Goal: Find specific page/section: Find specific page/section

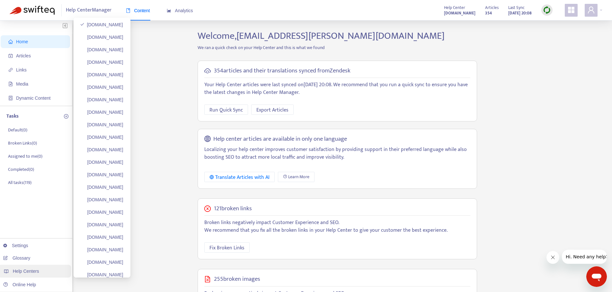
click at [30, 273] on span "Help Centers" at bounding box center [26, 271] width 26 height 5
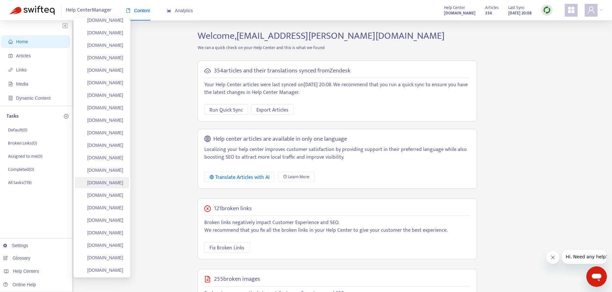
scroll to position [64, 0]
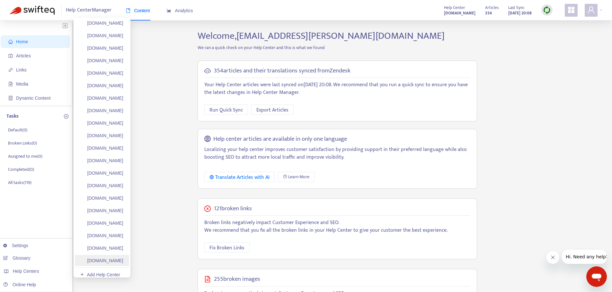
click at [123, 259] on link "[DOMAIN_NAME]" at bounding box center [101, 260] width 43 height 5
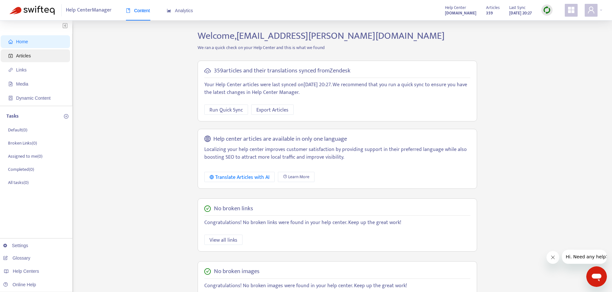
click at [35, 60] on span "Articles" at bounding box center [36, 55] width 56 height 13
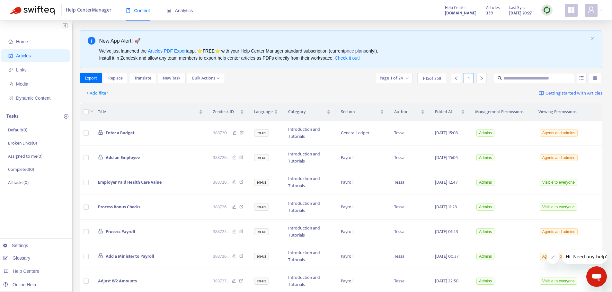
click at [567, 113] on th "Viewing Permissions" at bounding box center [567, 112] width 69 height 18
click at [578, 76] on button "button" at bounding box center [581, 78] width 10 height 10
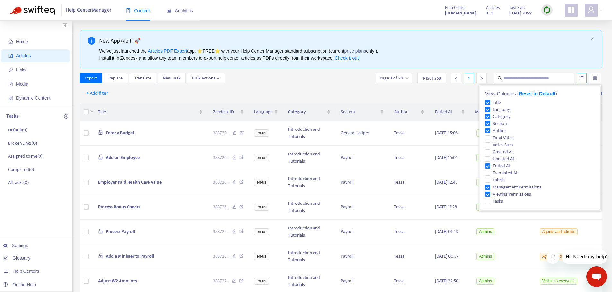
click at [592, 79] on div at bounding box center [594, 78] width 12 height 10
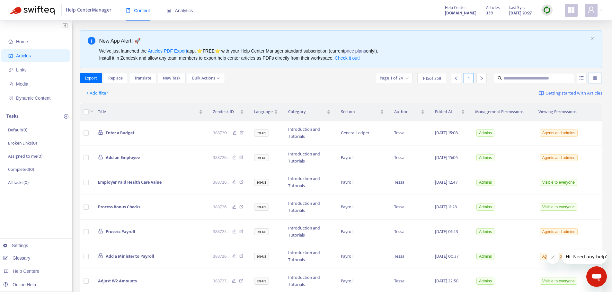
click at [592, 79] on div at bounding box center [594, 78] width 12 height 10
click at [463, 110] on div "Edited At" at bounding box center [450, 112] width 30 height 7
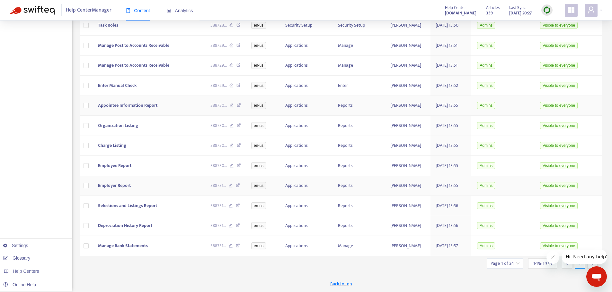
scroll to position [197, 0]
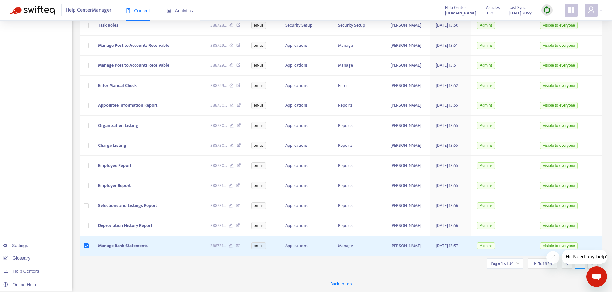
click at [509, 264] on input "search" at bounding box center [504, 264] width 29 height 10
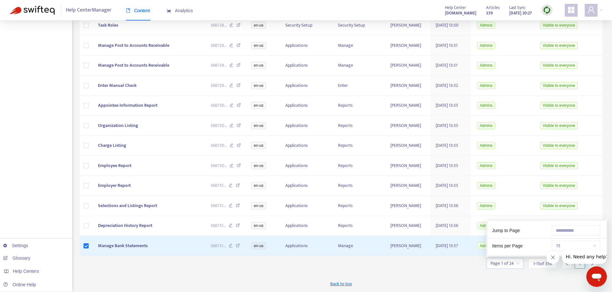
click at [533, 282] on div "Back to top" at bounding box center [341, 284] width 523 height 16
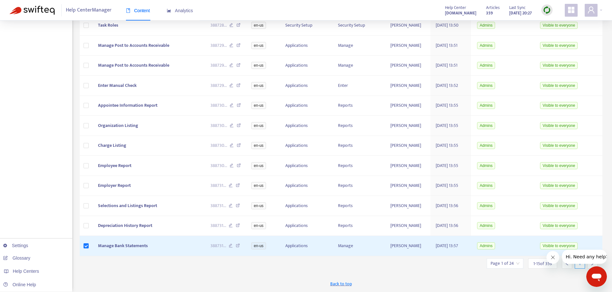
click at [550, 259] on icon "Close message from company" at bounding box center [552, 257] width 5 height 5
click at [548, 264] on span "1 - 15 of 359" at bounding box center [542, 264] width 19 height 7
click at [521, 267] on div "Page 1 of 24" at bounding box center [504, 264] width 37 height 10
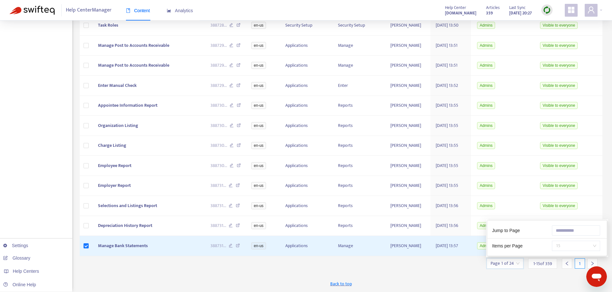
click at [571, 247] on span "15" at bounding box center [575, 246] width 40 height 10
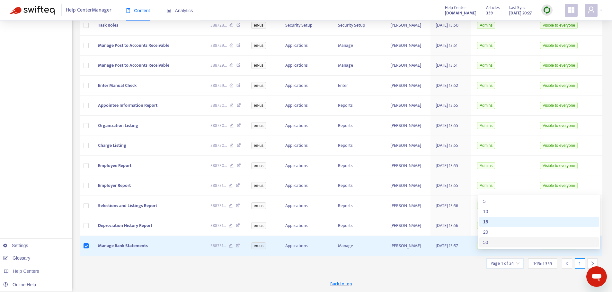
click at [521, 239] on div "50" at bounding box center [539, 242] width 112 height 7
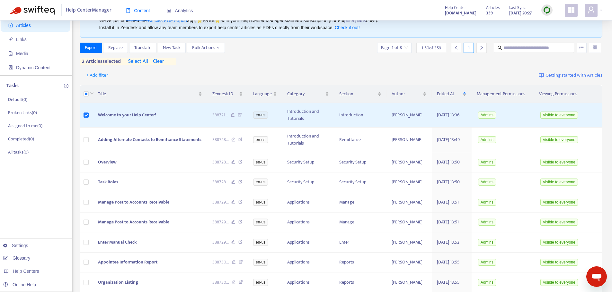
scroll to position [0, 0]
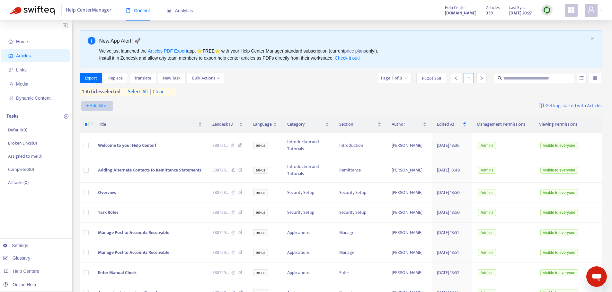
click at [98, 106] on span "+ Add filter" at bounding box center [97, 106] width 22 height 8
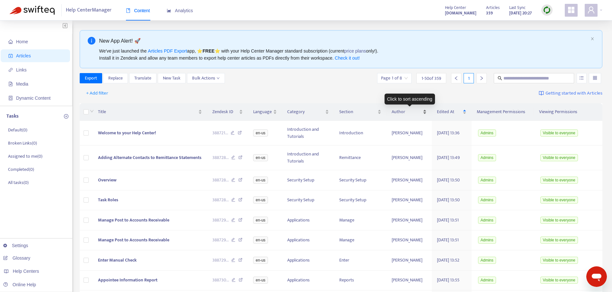
click at [422, 111] on div "Author" at bounding box center [408, 112] width 35 height 7
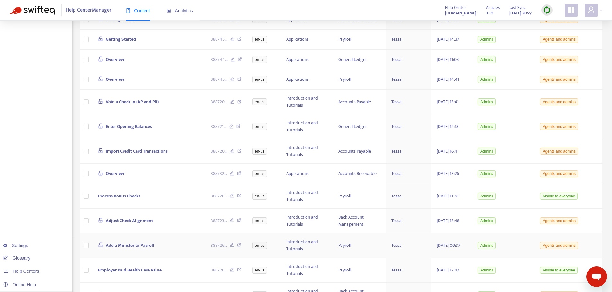
scroll to position [161, 0]
